Goal: Task Accomplishment & Management: Use online tool/utility

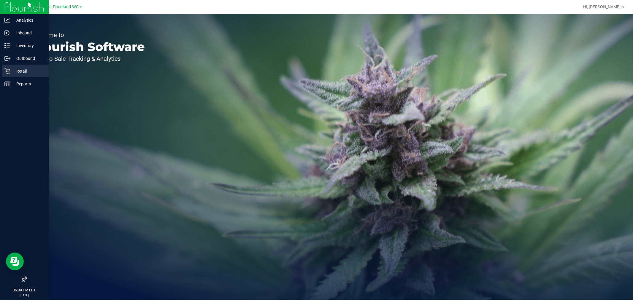
click at [23, 75] on div "Retail" at bounding box center [25, 71] width 47 height 12
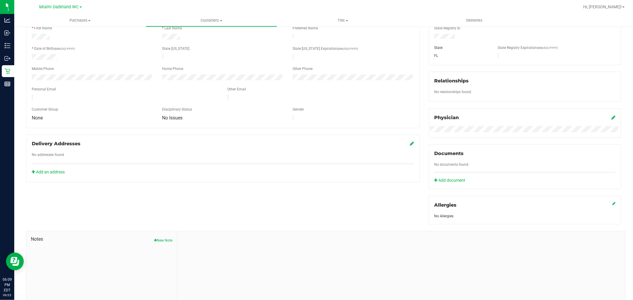
scroll to position [33, 0]
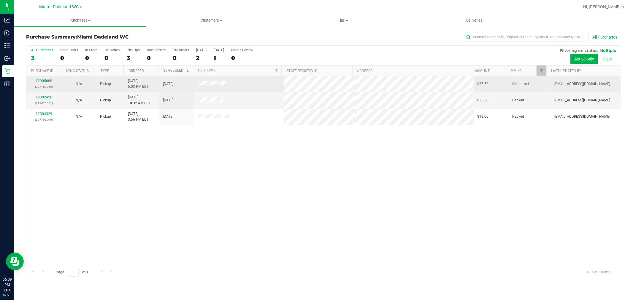
click at [44, 79] on link "12005688" at bounding box center [44, 81] width 17 height 4
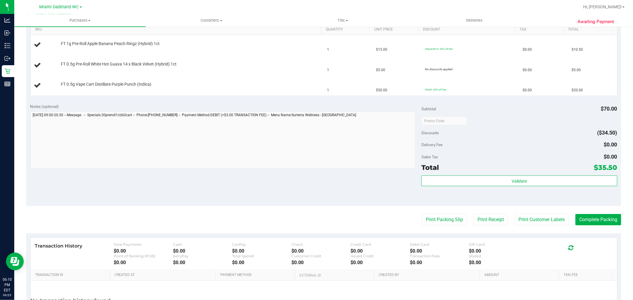
scroll to position [198, 0]
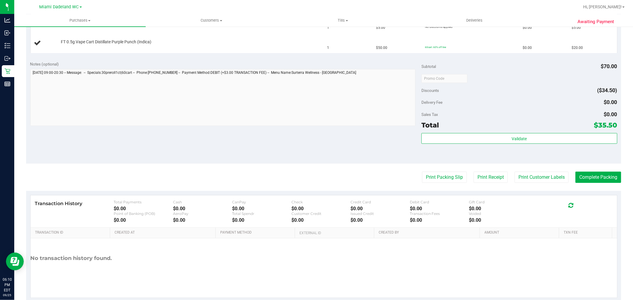
click at [444, 171] on purchase-details "Back Edit Purchase Cancel Purchase View Profile # 12005688 BioTrack ID: - Submi…" at bounding box center [323, 68] width 595 height 468
click at [443, 178] on button "Print Packing Slip" at bounding box center [444, 177] width 45 height 11
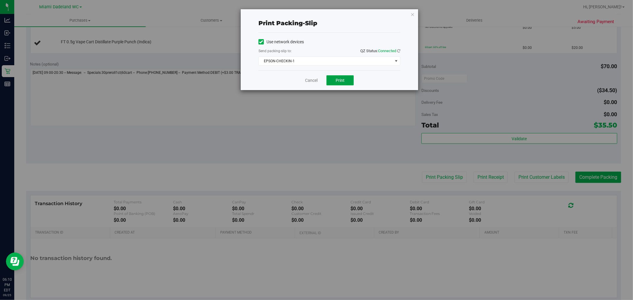
click at [336, 81] on span "Print" at bounding box center [340, 80] width 9 height 5
click at [341, 63] on span "EPSON-CHECKIN-1" at bounding box center [326, 61] width 134 height 8
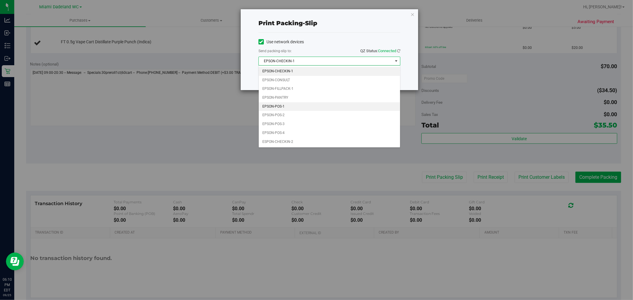
click at [318, 109] on li "EPSON-POS-1" at bounding box center [329, 106] width 141 height 9
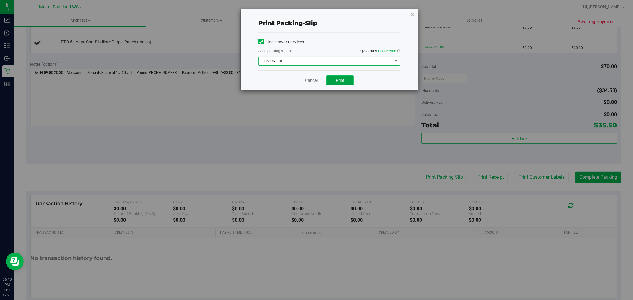
click at [346, 82] on button "Print" at bounding box center [340, 80] width 27 height 10
click at [333, 59] on span "EPSON-POS-1" at bounding box center [326, 61] width 134 height 8
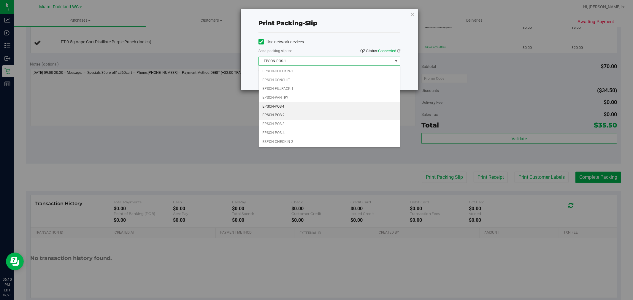
click at [333, 116] on li "EPSON-POS-2" at bounding box center [329, 115] width 141 height 9
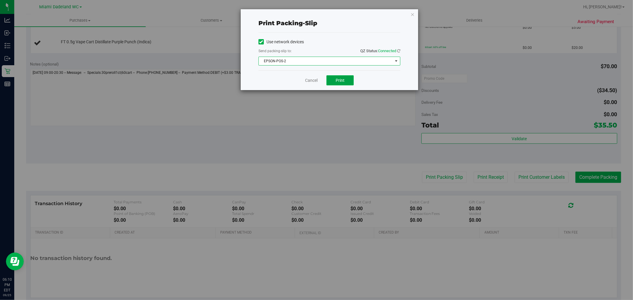
click at [342, 78] on span "Print" at bounding box center [340, 80] width 9 height 5
click at [310, 79] on link "Cancel" at bounding box center [311, 80] width 12 height 6
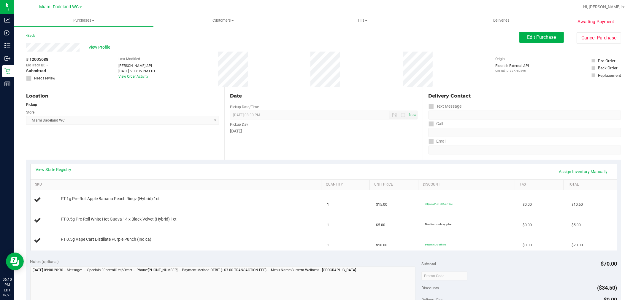
scroll to position [198, 0]
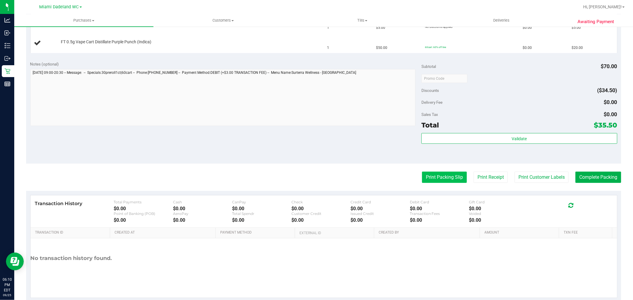
click at [445, 180] on button "Print Packing Slip" at bounding box center [444, 177] width 45 height 11
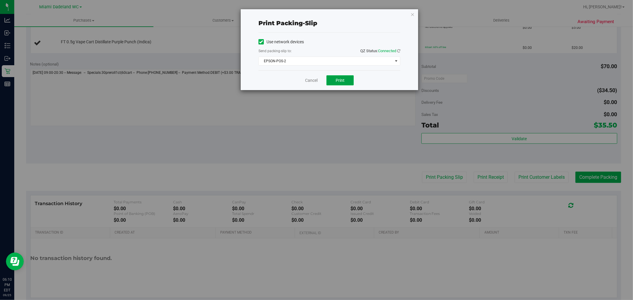
click at [340, 79] on span "Print" at bounding box center [340, 80] width 9 height 5
click at [413, 16] on icon "button" at bounding box center [413, 14] width 4 height 7
